Goal: Information Seeking & Learning: Understand process/instructions

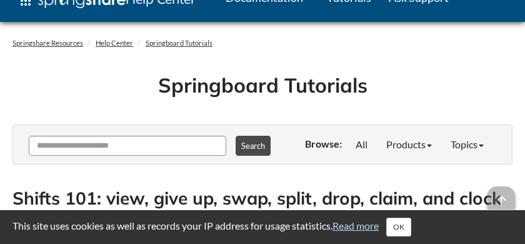
scroll to position [25, 0]
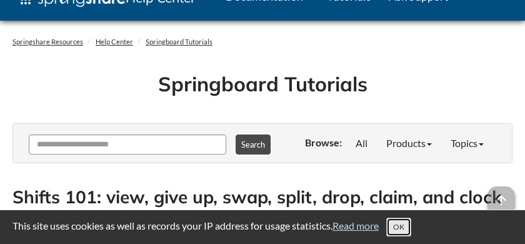
click at [407, 229] on button "OK" at bounding box center [398, 227] width 25 height 19
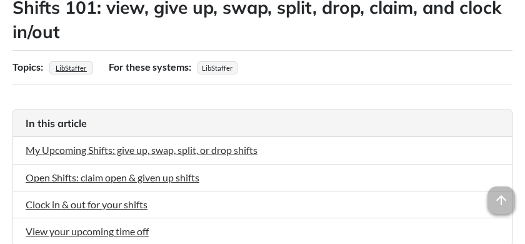
scroll to position [229, 0]
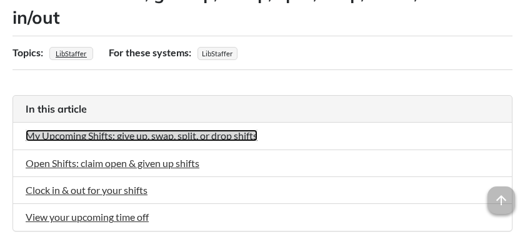
click at [133, 140] on link "My Upcoming Shifts: give up, swap, split, or drop shifts" at bounding box center [142, 135] width 232 height 12
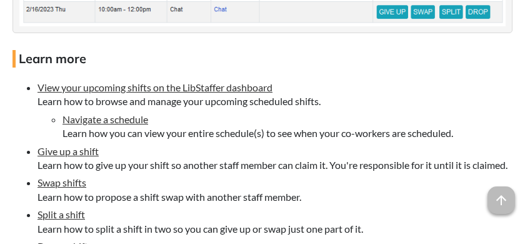
scroll to position [1320, 0]
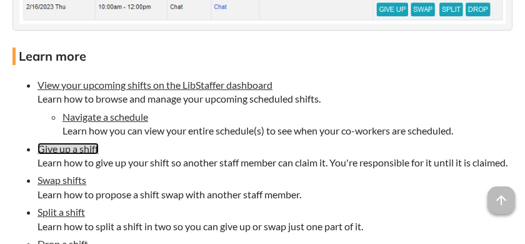
click at [52, 152] on link "Give up a shift" at bounding box center [68, 149] width 61 height 12
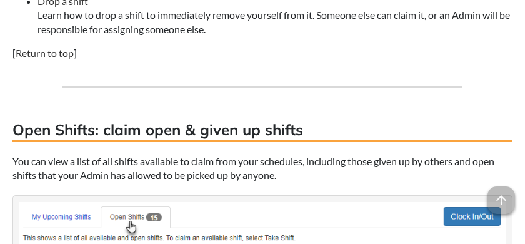
scroll to position [1346, 0]
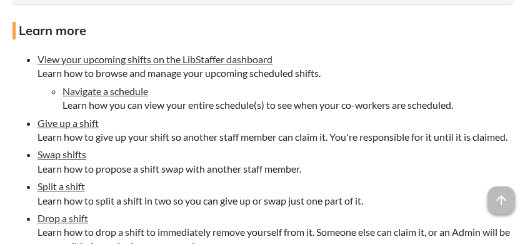
scroll to position [229, 0]
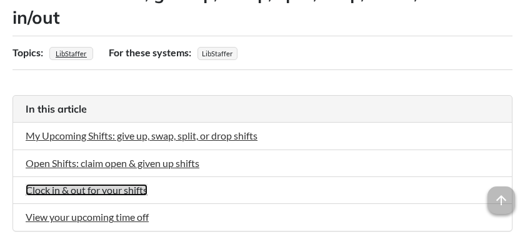
click at [108, 196] on link "Clock in & out for your shifts" at bounding box center [87, 190] width 122 height 12
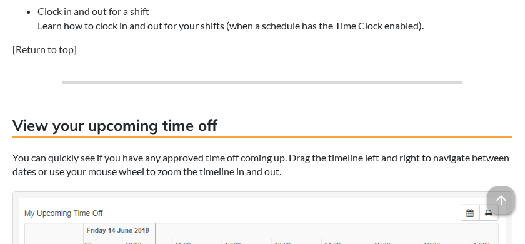
scroll to position [2468, 0]
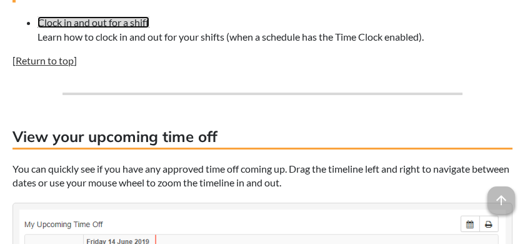
click at [75, 28] on link "Clock in and out for a shift" at bounding box center [94, 22] width 112 height 12
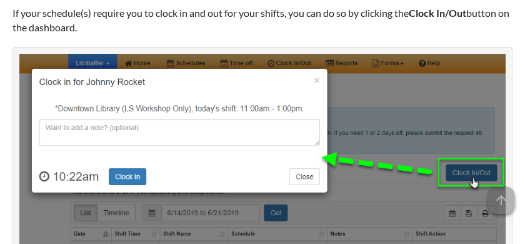
scroll to position [2131, 0]
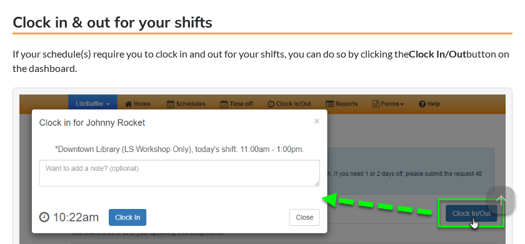
scroll to position [229, 0]
